Goal: Information Seeking & Learning: Check status

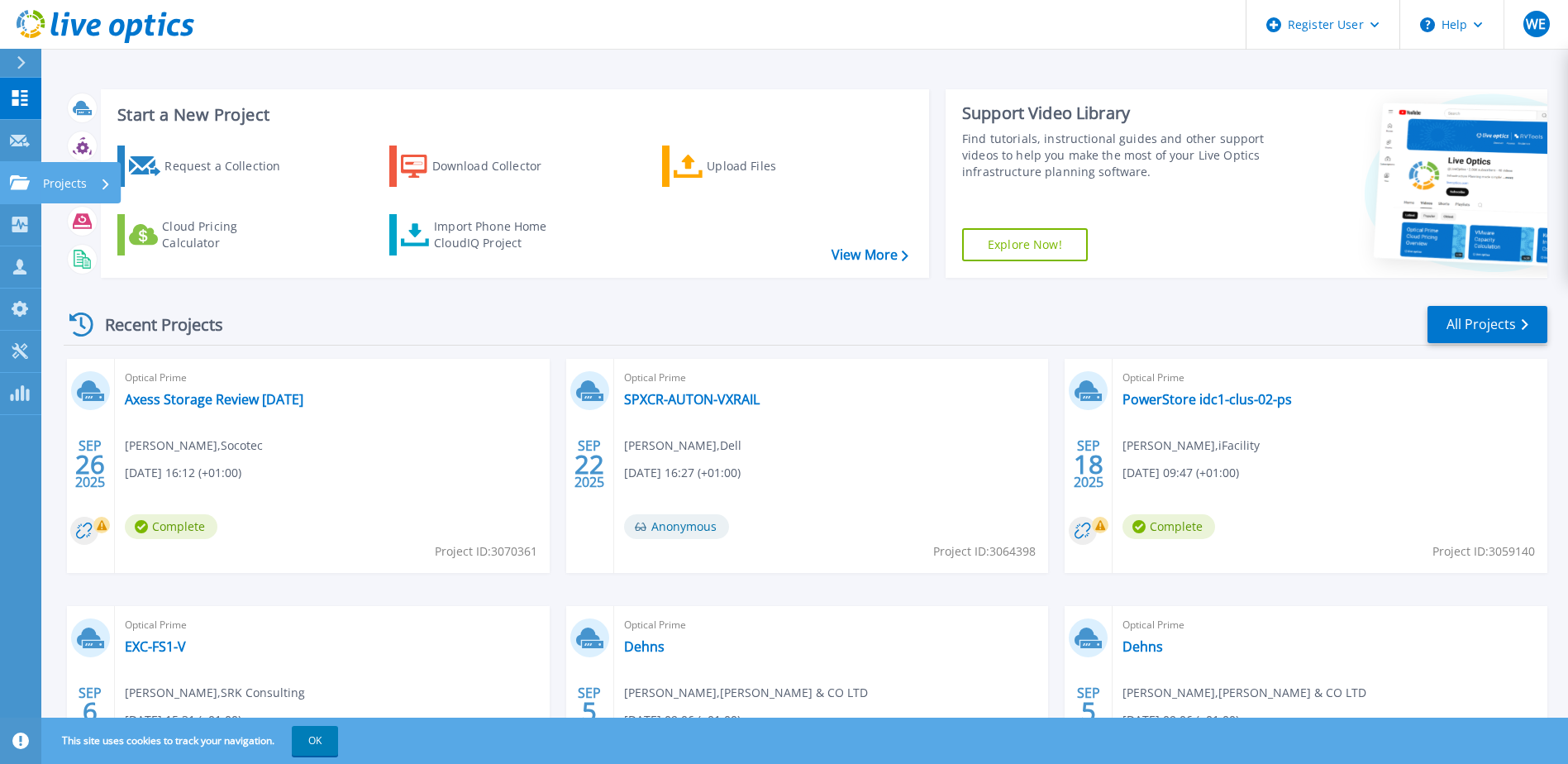
click at [57, 185] on p "Projects" at bounding box center [64, 183] width 44 height 43
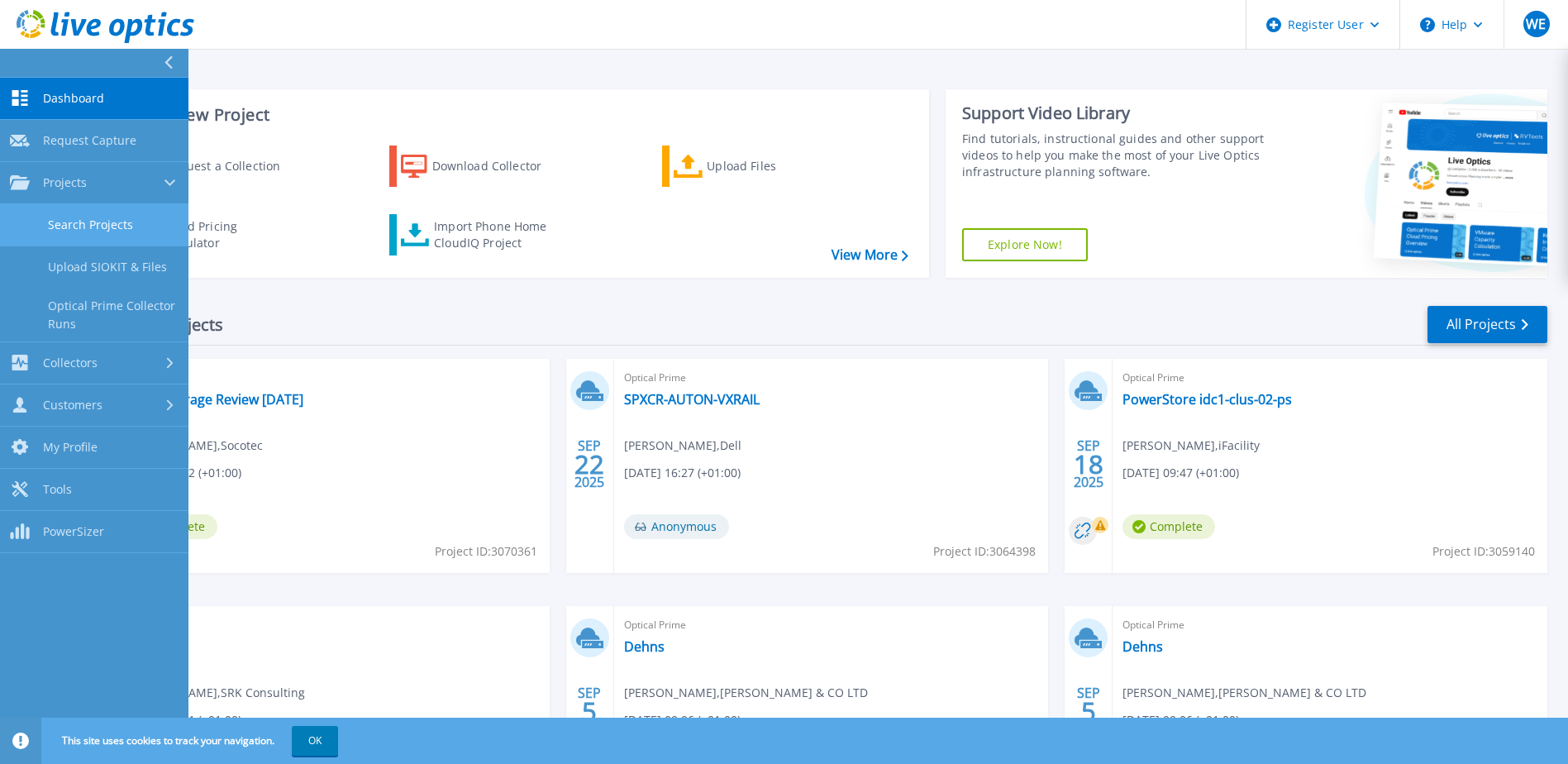
click at [142, 229] on link "Search Projects" at bounding box center [94, 226] width 189 height 43
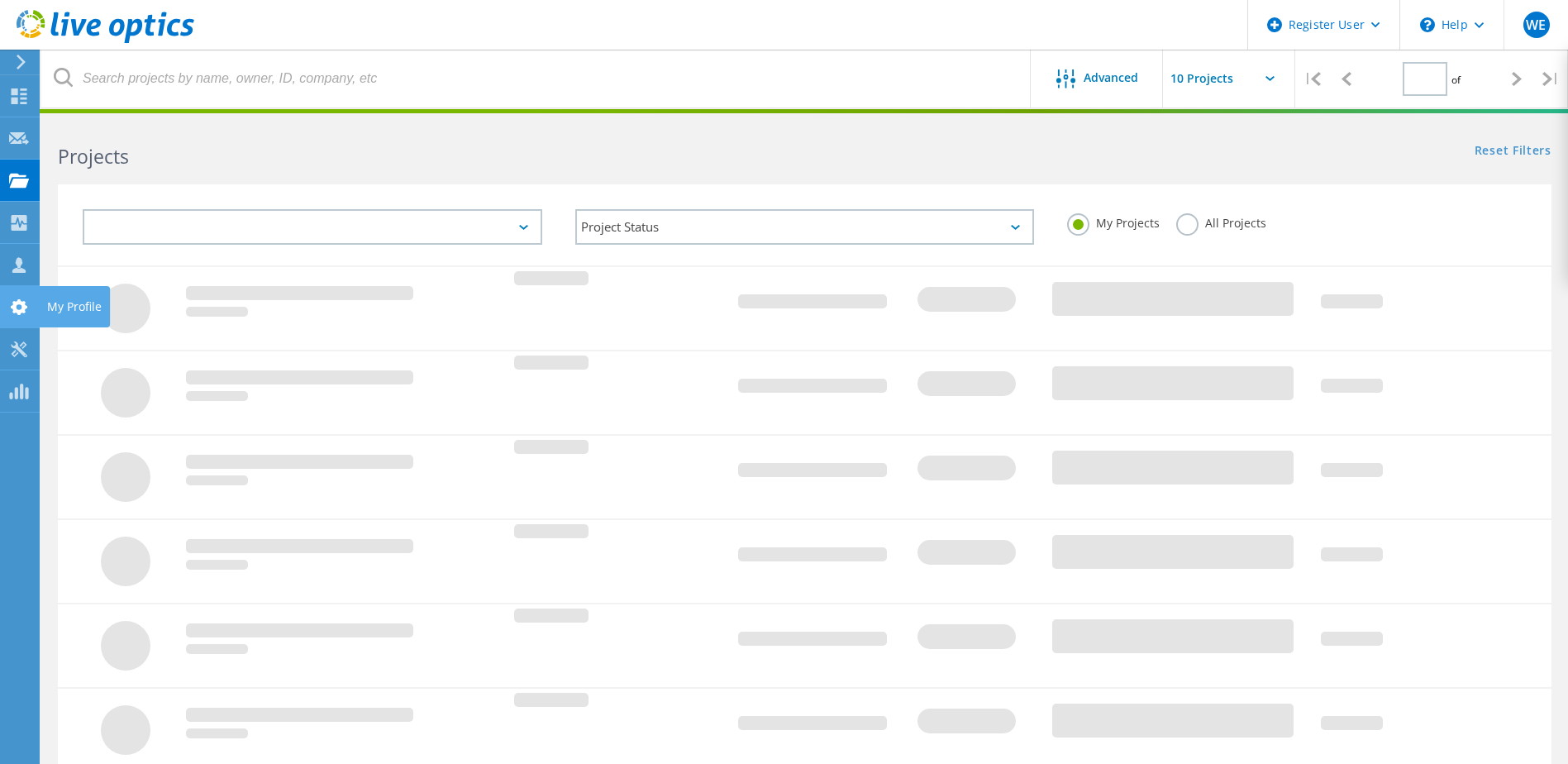
type input "1"
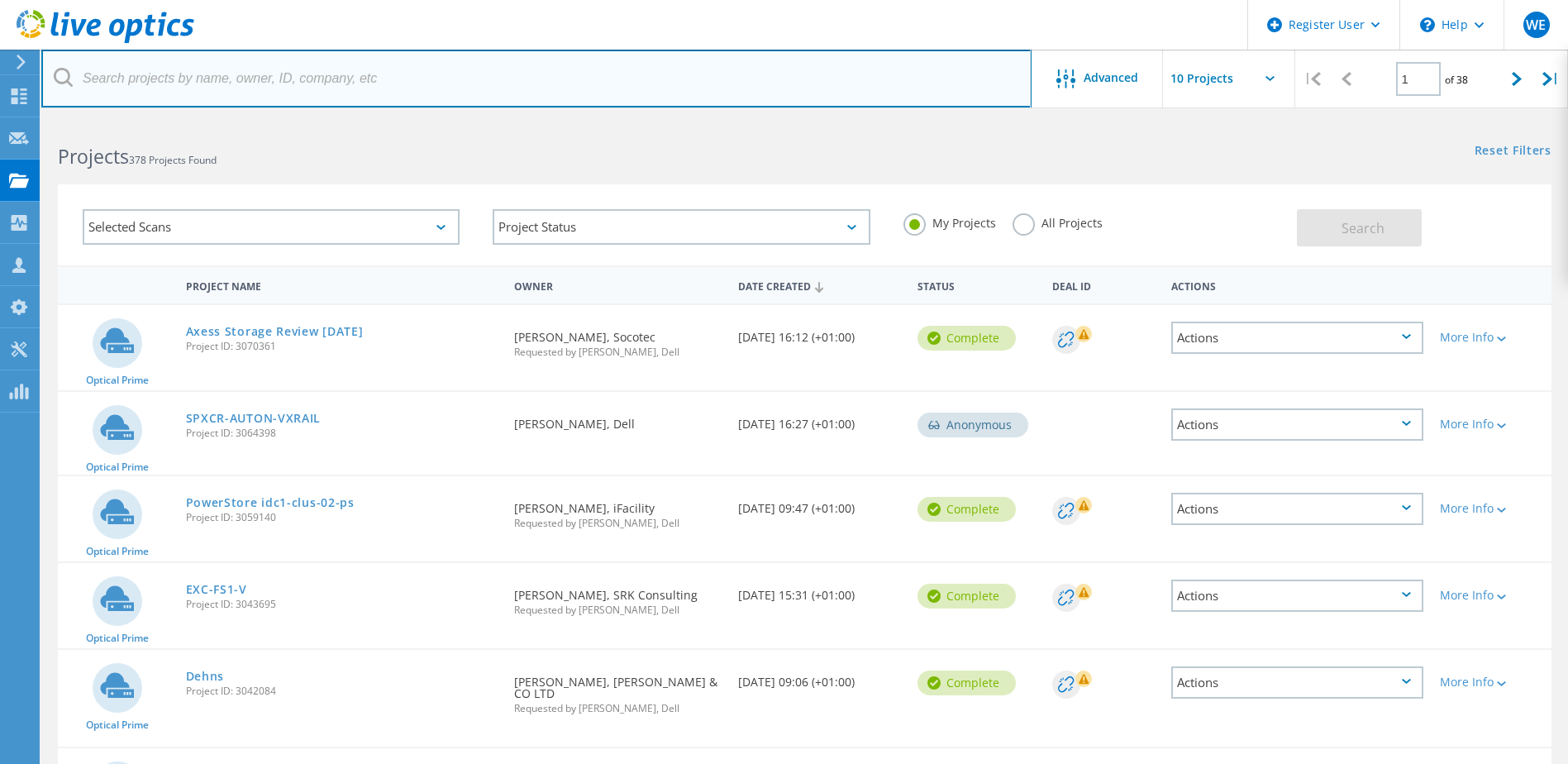
click at [412, 72] on input "text" at bounding box center [536, 78] width 990 height 58
paste input "shaun.griffiths@biuk.co.uk"
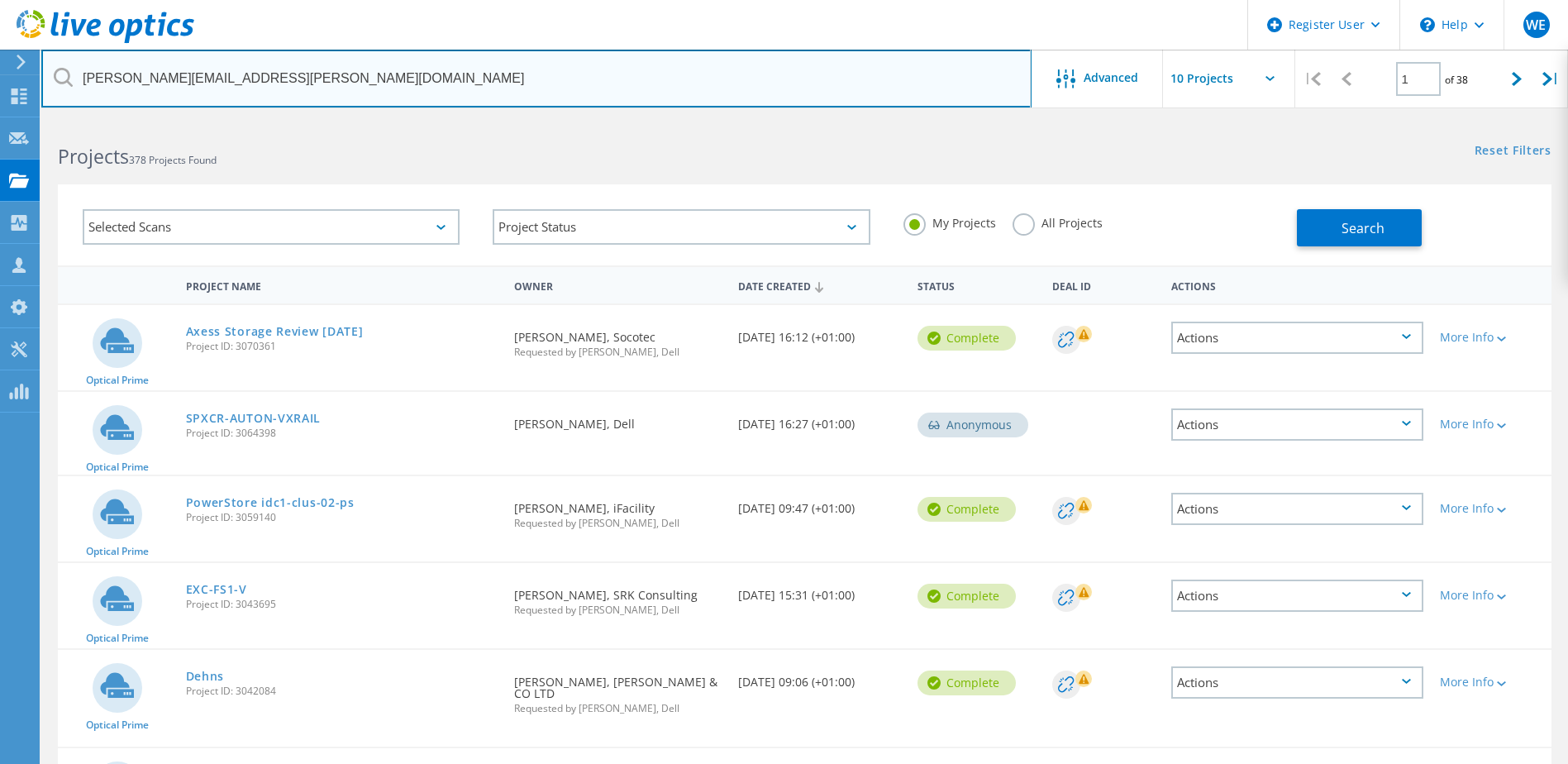
type input "shaun.griffiths@biuk.co.uk"
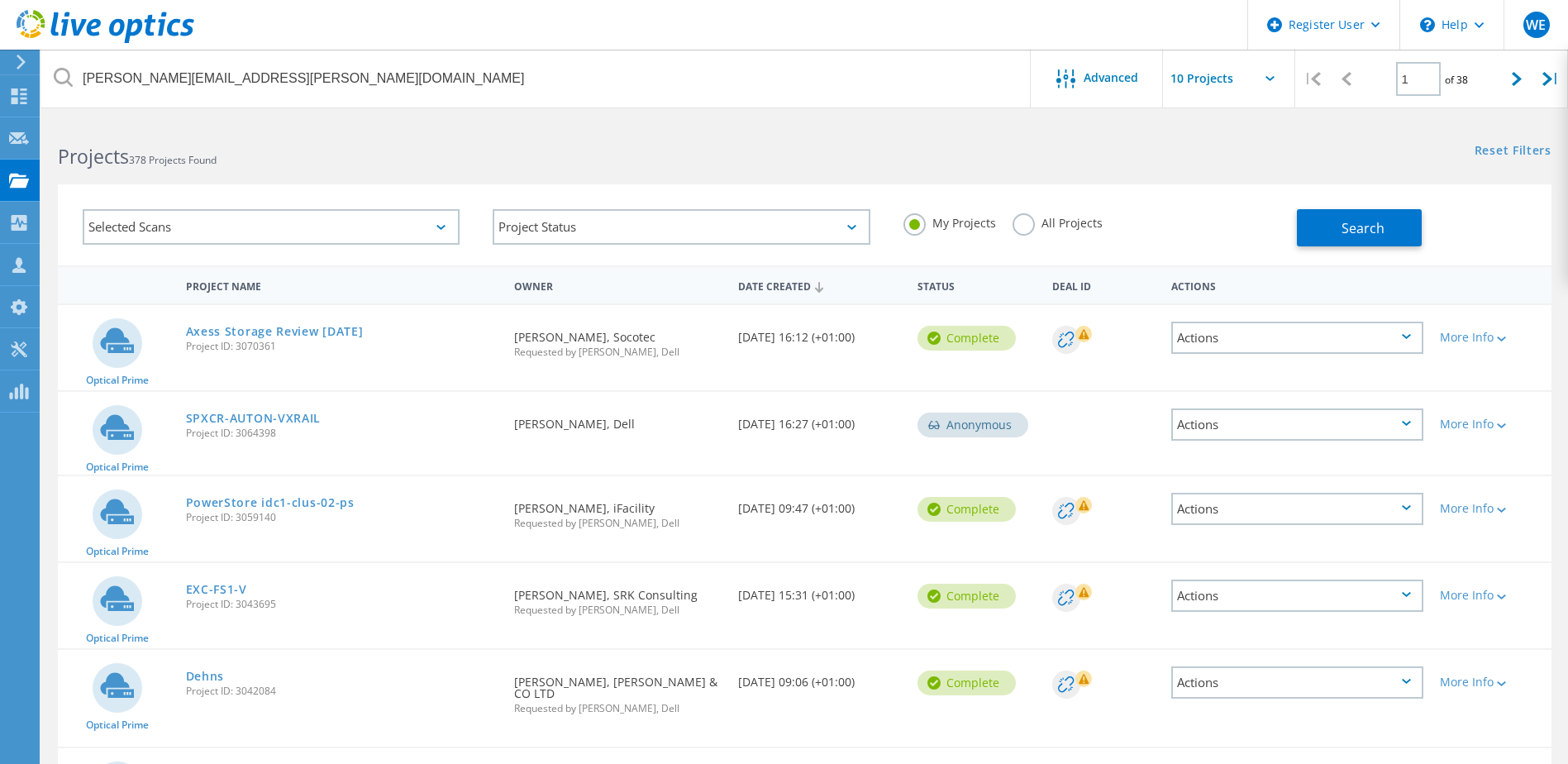
click at [1015, 224] on label "All Projects" at bounding box center [1057, 221] width 90 height 15
click at [0, 0] on input "All Projects" at bounding box center [0, 0] width 0 height 0
click at [1394, 234] on button "Search" at bounding box center [1359, 228] width 125 height 37
